Goal: Task Accomplishment & Management: Use online tool/utility

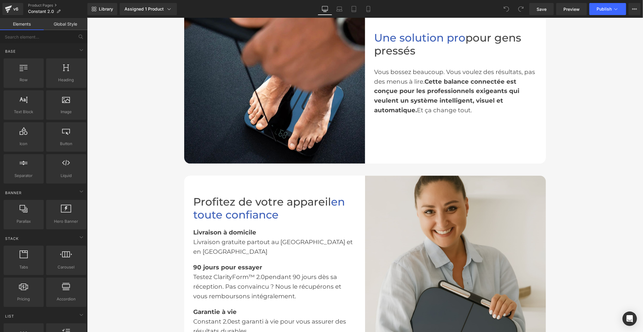
scroll to position [971, 0]
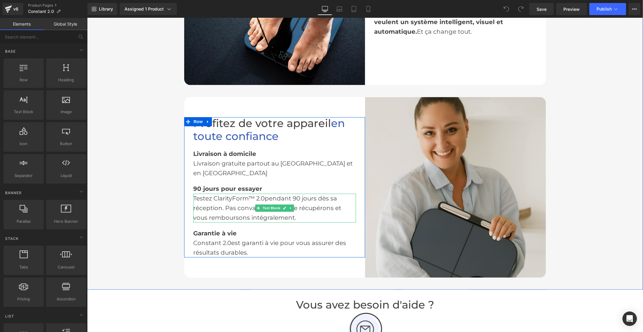
drag, startPoint x: 244, startPoint y: 193, endPoint x: 253, endPoint y: 191, distance: 8.9
click at [244, 194] on div "Testez ClarityForm™ 2.0 pendant 90 jours dès sa réception. Pas convaincu ? Nous…" at bounding box center [274, 208] width 163 height 29
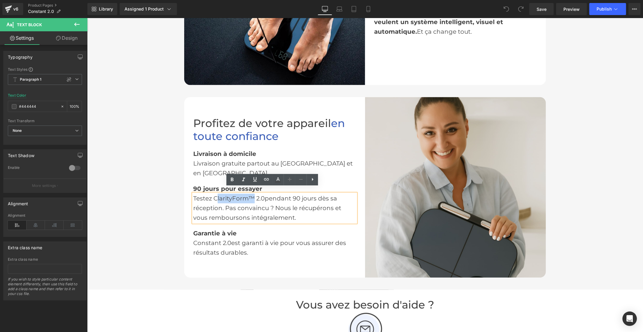
drag, startPoint x: 251, startPoint y: 191, endPoint x: 214, endPoint y: 194, distance: 37.2
click at [214, 194] on div "Testez ClarityForm™ 2.0 pendant 90 jours dès sa réception. Pas convaincu ? Nous…" at bounding box center [274, 208] width 163 height 29
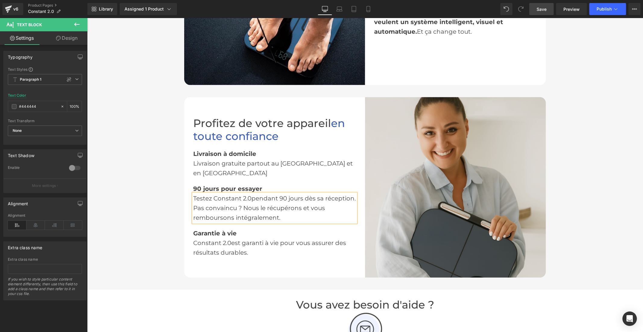
click at [536, 5] on link "Save" at bounding box center [541, 9] width 24 height 12
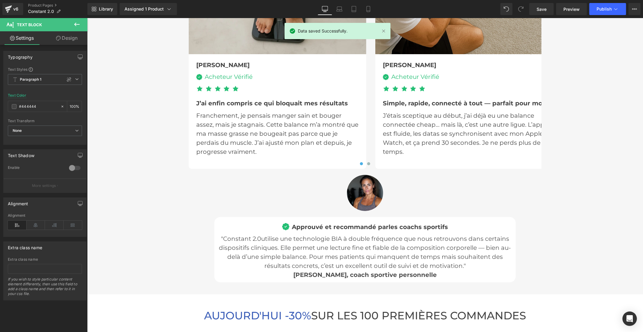
scroll to position [1908, 0]
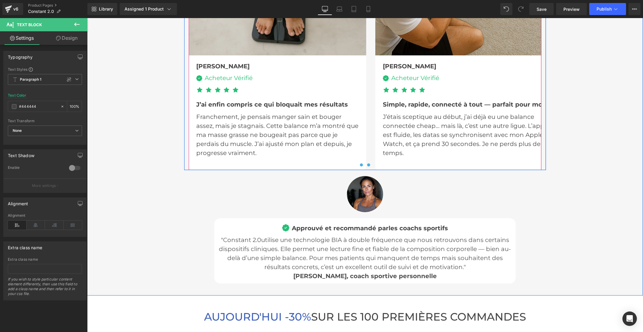
click at [365, 164] on button at bounding box center [368, 165] width 7 height 6
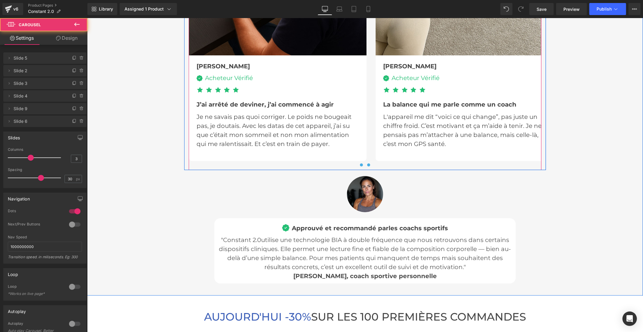
click at [359, 163] on span at bounding box center [360, 164] width 3 height 3
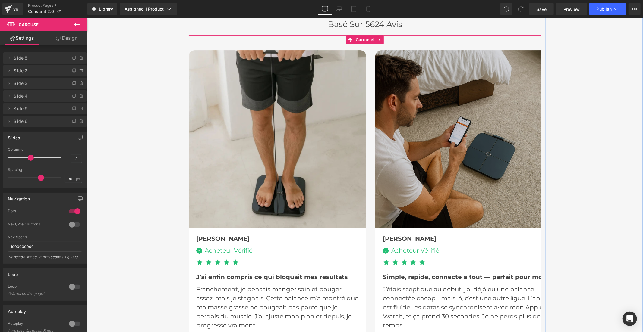
scroll to position [1674, 0]
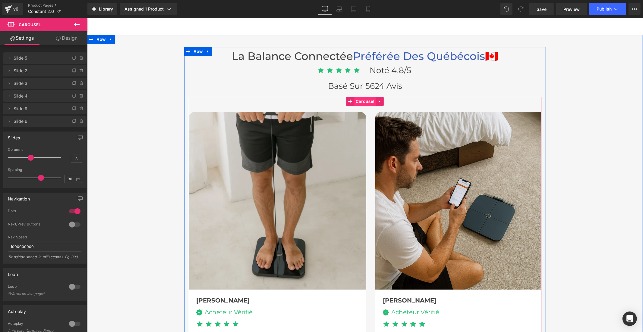
click at [365, 102] on span "Carousel" at bounding box center [365, 101] width 22 height 9
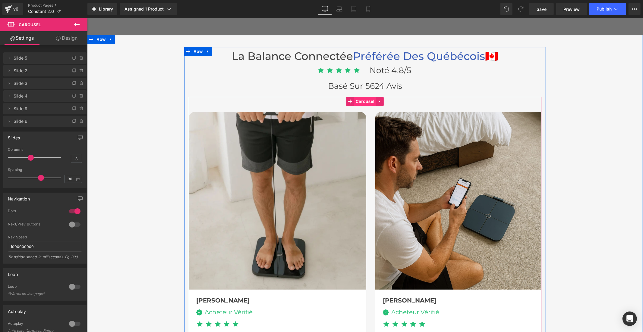
click at [367, 97] on span "Carousel" at bounding box center [365, 101] width 22 height 9
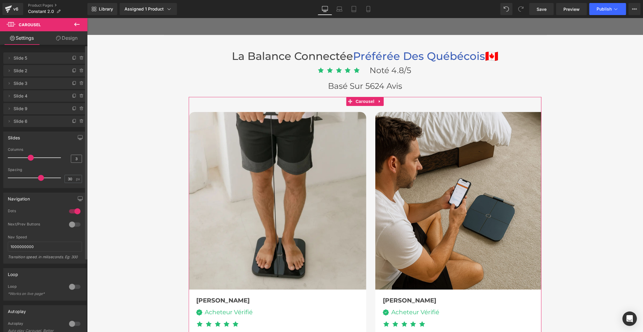
drag, startPoint x: 32, startPoint y: 159, endPoint x: 74, endPoint y: 158, distance: 41.9
click at [74, 158] on div "Columns 3" at bounding box center [45, 158] width 74 height 20
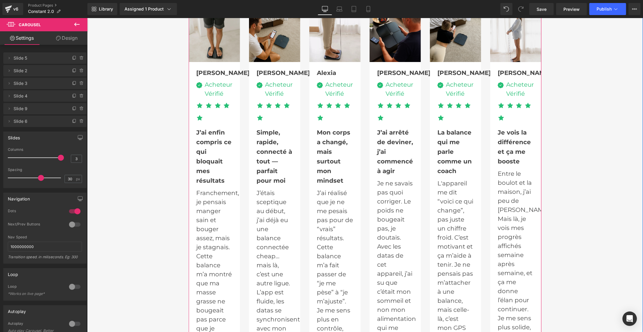
scroll to position [1707, 0]
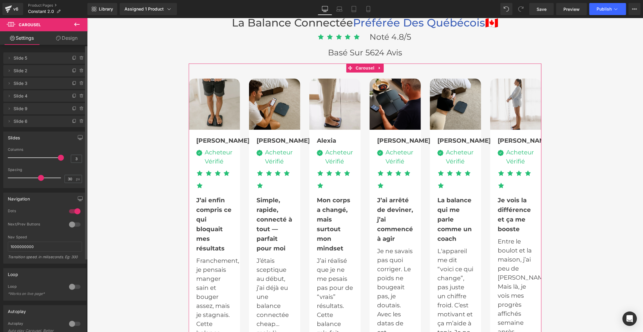
click at [32, 157] on div at bounding box center [36, 158] width 50 height 12
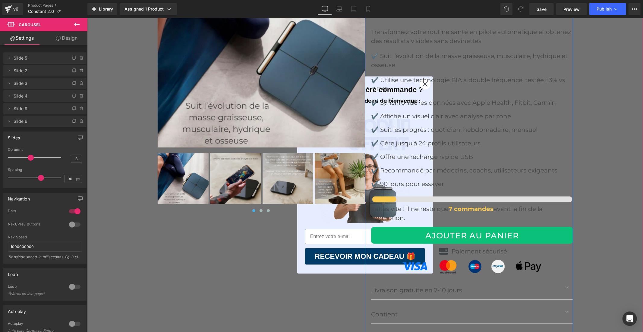
scroll to position [2310, 0]
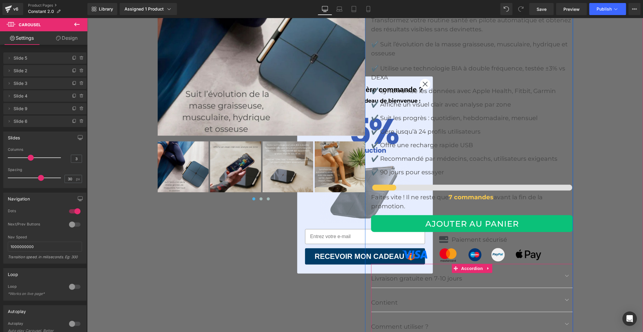
click at [501, 296] on div "Contient Text Block" at bounding box center [472, 300] width 202 height 24
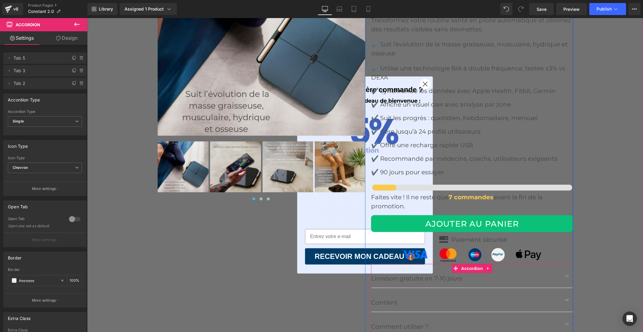
click at [566, 301] on span "button" at bounding box center [566, 301] width 0 height 0
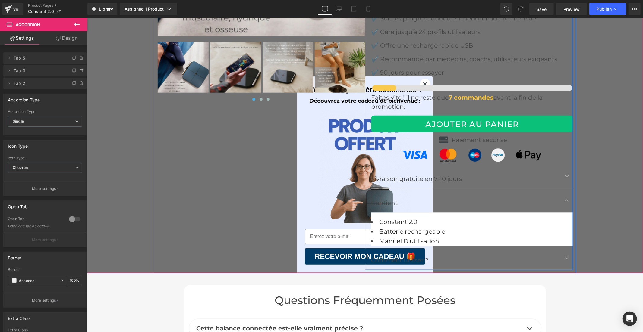
scroll to position [2410, 0]
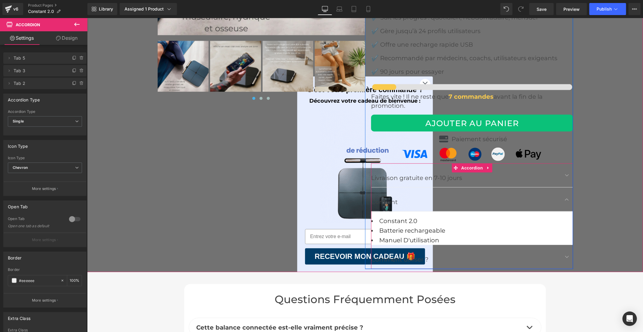
click at [566, 258] on span "button" at bounding box center [566, 258] width 0 height 0
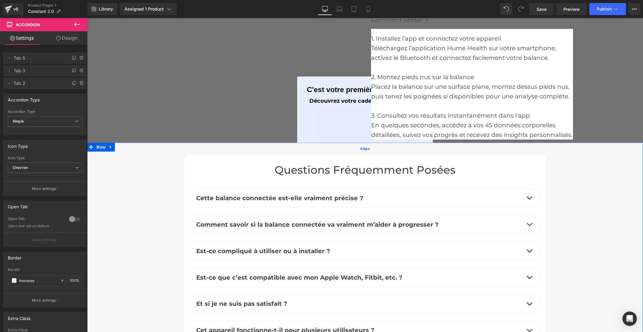
scroll to position [2644, 0]
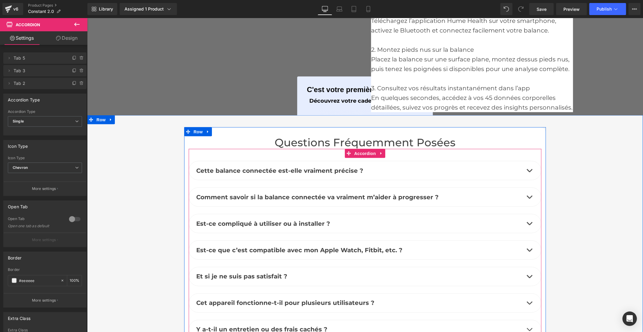
click at [527, 169] on button "button" at bounding box center [529, 170] width 12 height 19
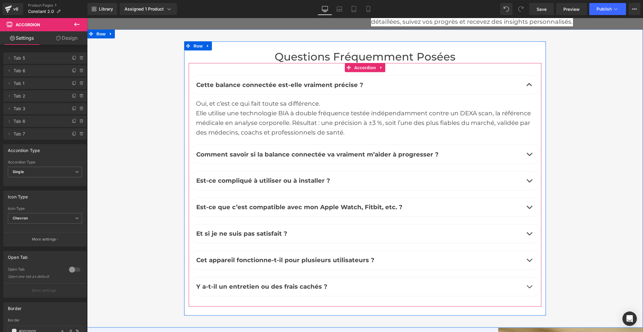
scroll to position [2745, 0]
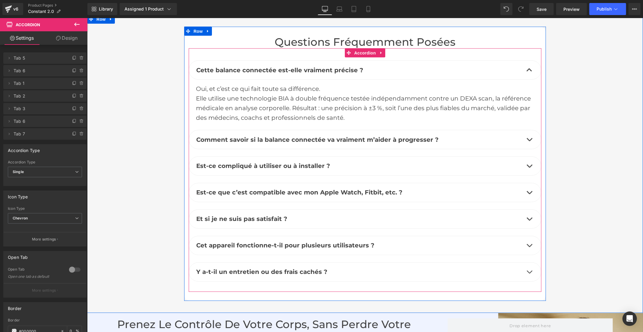
click at [524, 143] on button "button" at bounding box center [529, 139] width 12 height 19
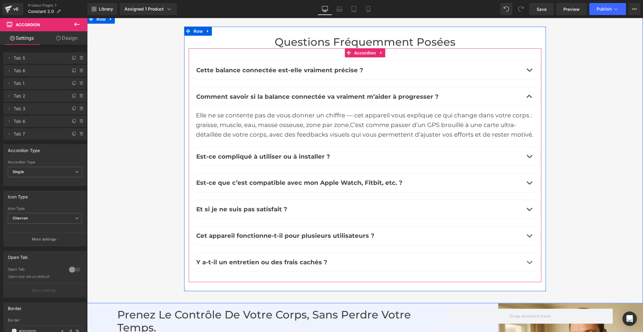
click at [527, 158] on button "button" at bounding box center [529, 156] width 12 height 19
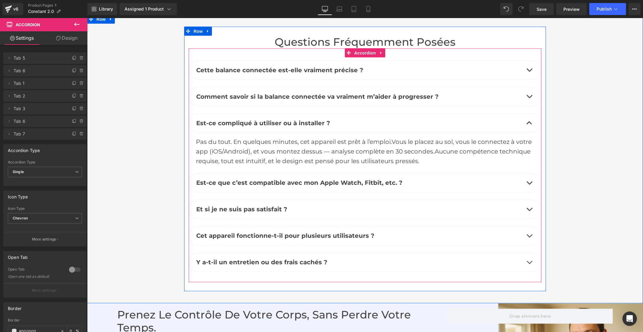
click at [527, 182] on button "button" at bounding box center [529, 183] width 12 height 19
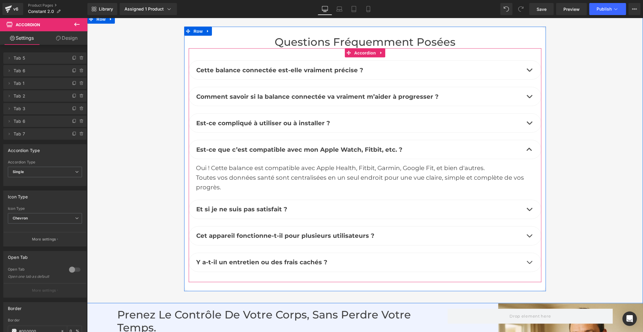
click at [529, 211] on span "button" at bounding box center [529, 211] width 0 height 0
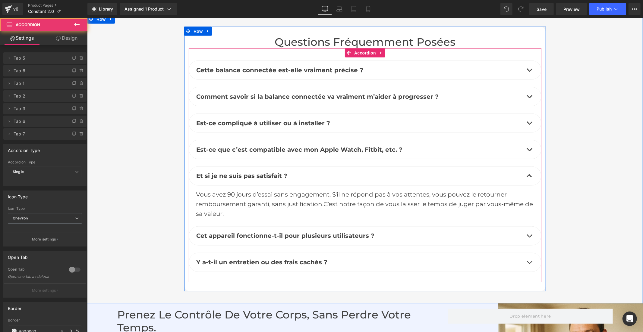
click at [526, 235] on button "button" at bounding box center [529, 236] width 12 height 19
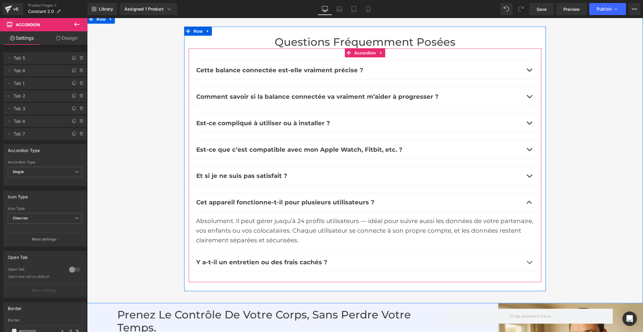
click at [525, 262] on button "button" at bounding box center [529, 262] width 12 height 19
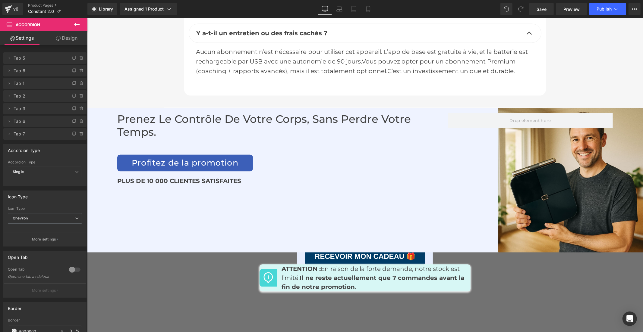
scroll to position [2946, 0]
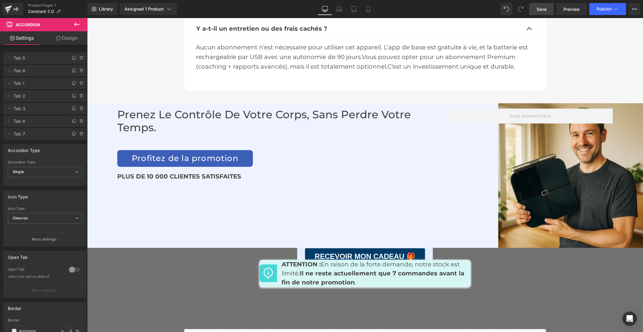
click at [541, 7] on span "Save" at bounding box center [541, 9] width 10 height 6
click at [597, 6] on button "Publish" at bounding box center [607, 9] width 37 height 12
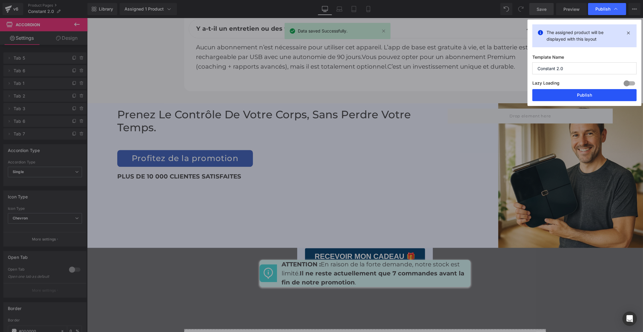
click at [606, 90] on button "Publish" at bounding box center [584, 95] width 104 height 12
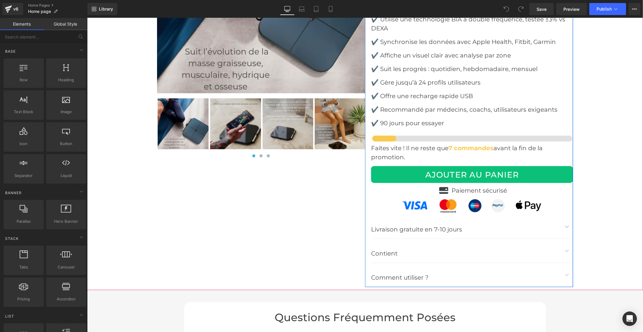
scroll to position [2377, 0]
click at [566, 252] on span "button" at bounding box center [566, 252] width 0 height 0
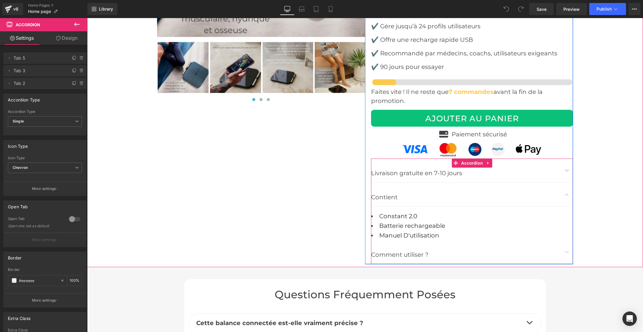
scroll to position [2477, 0]
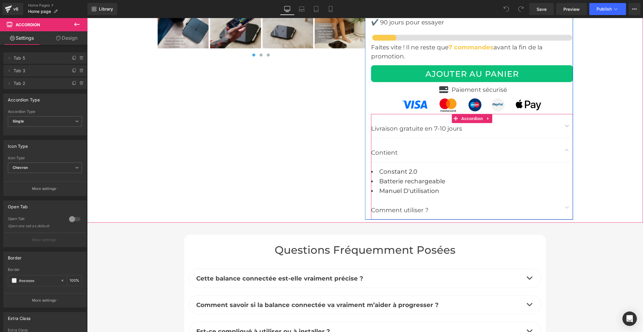
click at [566, 209] on span "button" at bounding box center [566, 209] width 0 height 0
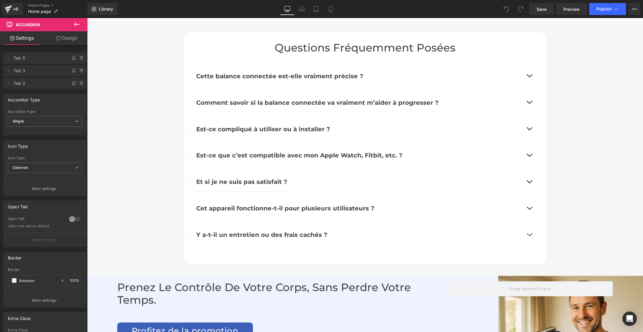
scroll to position [2745, 0]
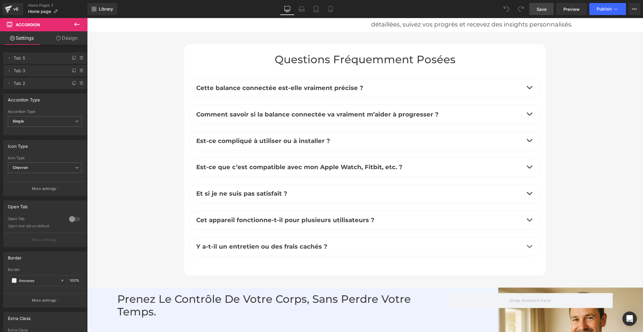
click at [534, 13] on link "Save" at bounding box center [541, 9] width 24 height 12
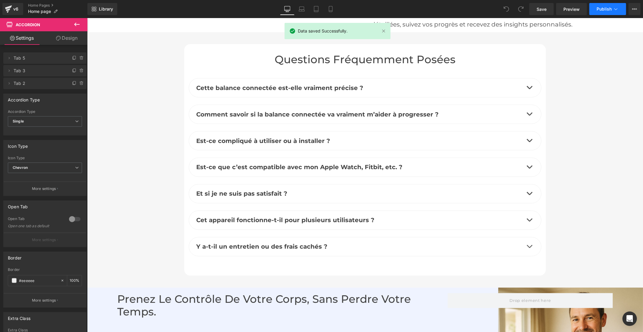
click at [598, 8] on span "Publish" at bounding box center [603, 9] width 15 height 5
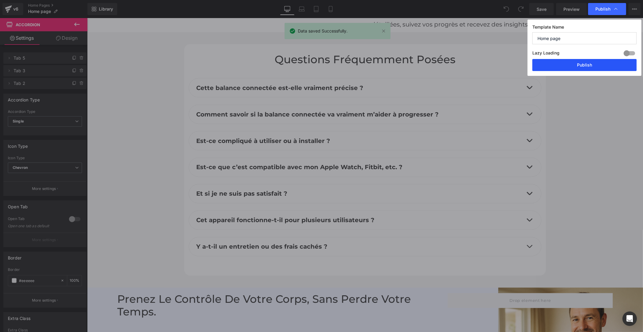
click at [598, 64] on button "Publish" at bounding box center [584, 65] width 104 height 12
